Goal: Find specific page/section: Find specific page/section

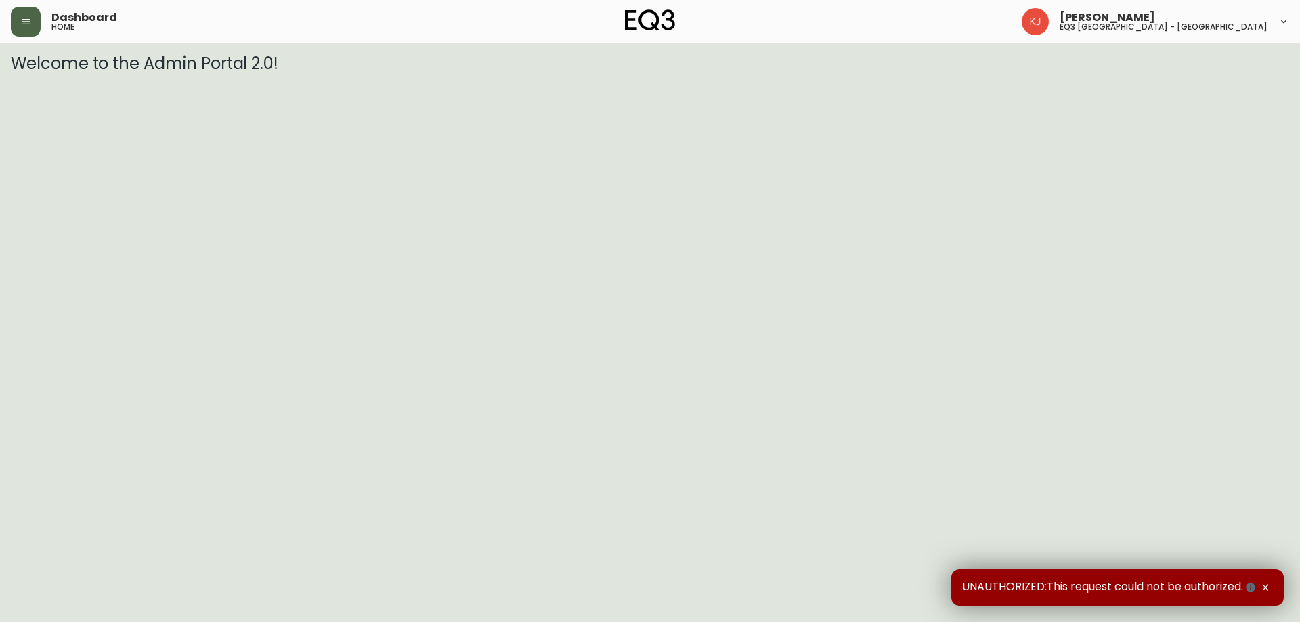
click at [19, 32] on button "button" at bounding box center [26, 22] width 30 height 30
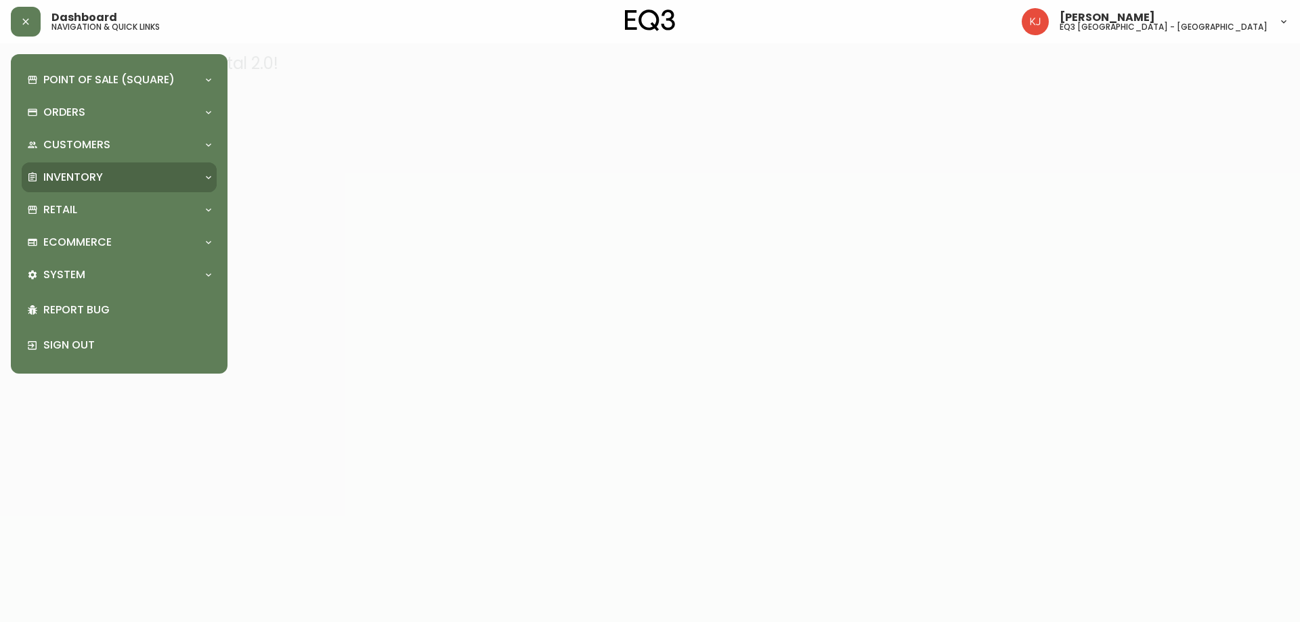
click at [100, 175] on p "Inventory" at bounding box center [73, 177] width 60 height 15
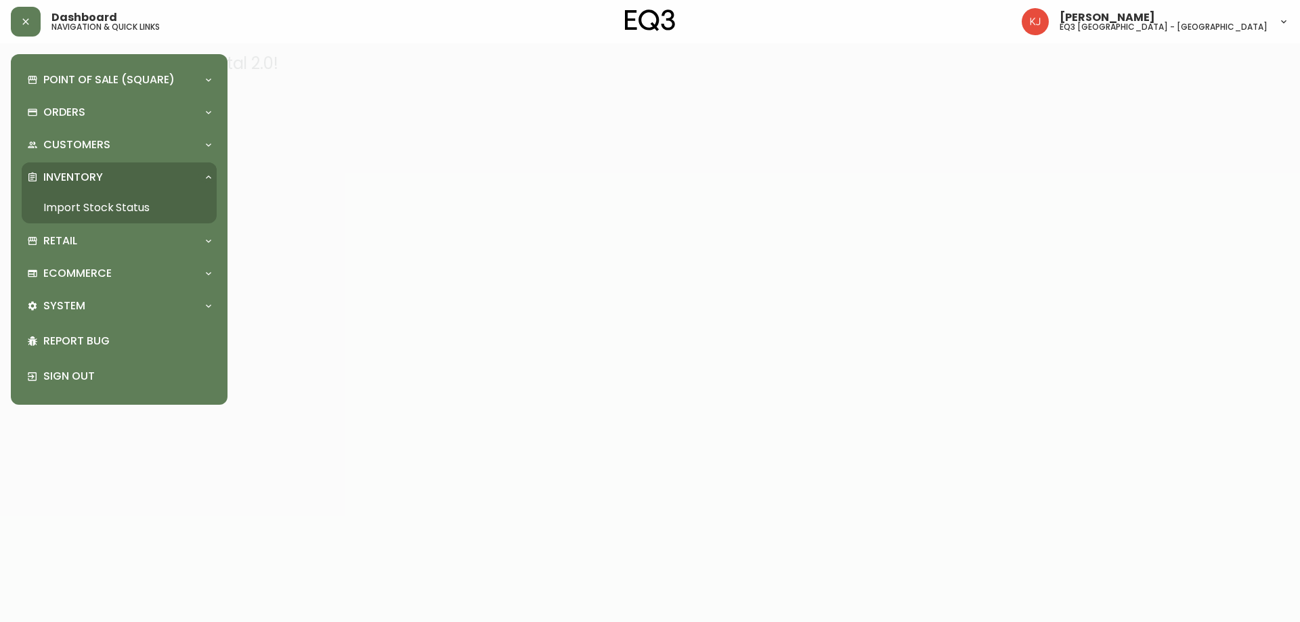
click at [71, 207] on link "Import Stock Status" at bounding box center [119, 207] width 195 height 31
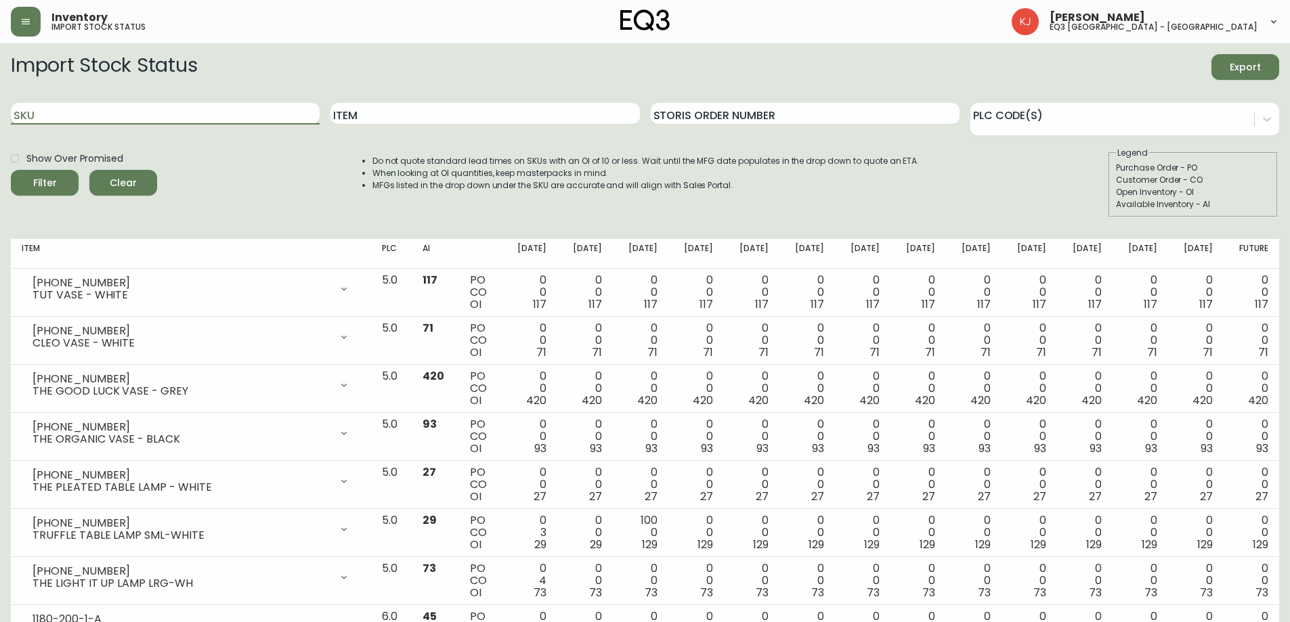
click at [81, 116] on input "SKU" at bounding box center [165, 114] width 309 height 22
paste input "[PHONE_NUMBER]"
type input "[PHONE_NUMBER]"
click at [11, 170] on button "Filter" at bounding box center [45, 183] width 68 height 26
